Goal: Register for event/course

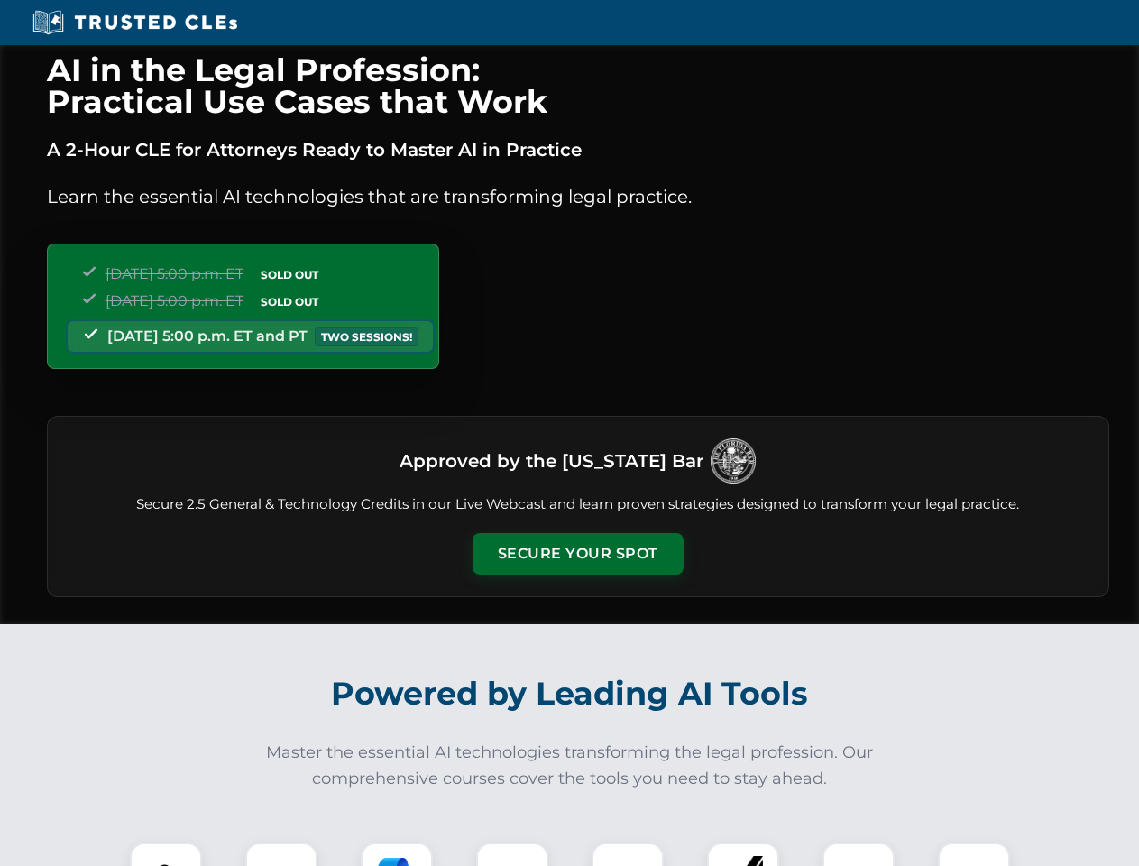
click at [577, 554] on button "Secure Your Spot" at bounding box center [578, 554] width 211 height 42
click at [166, 854] on img at bounding box center [166, 879] width 52 height 52
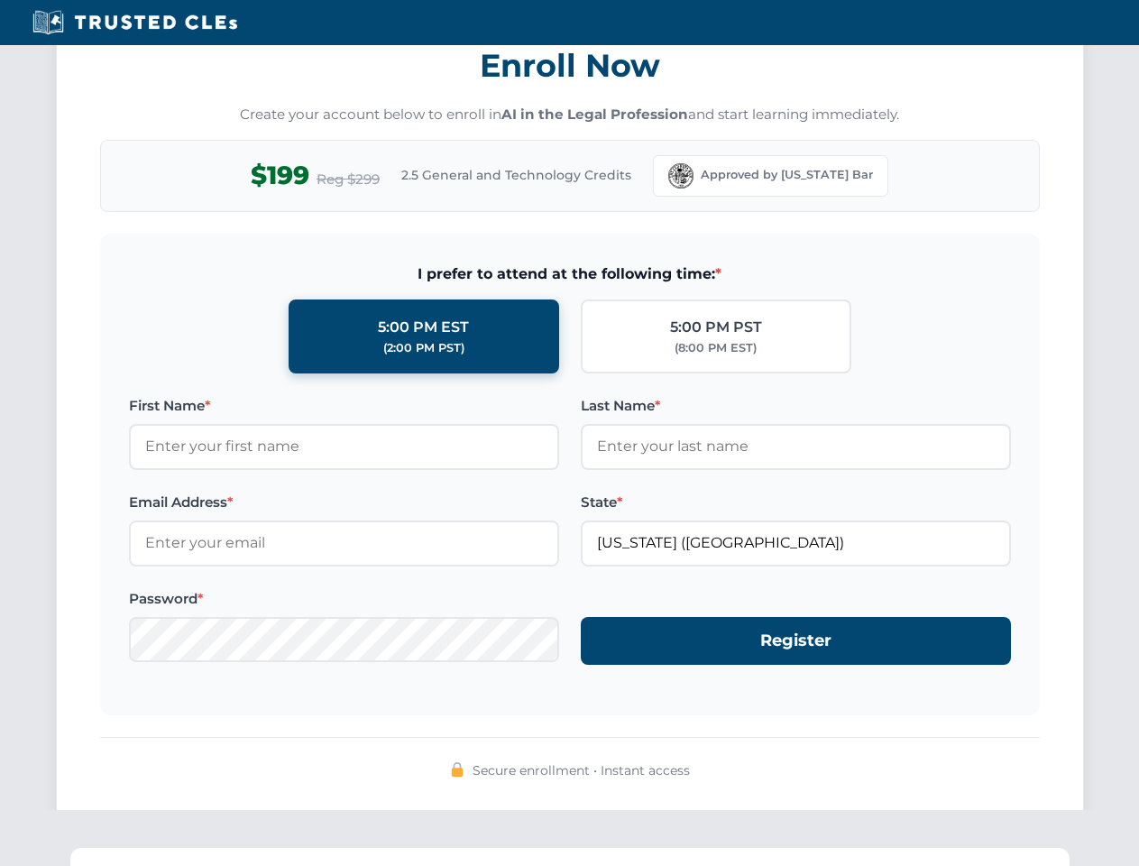
scroll to position [1771, 0]
